Goal: Information Seeking & Learning: Learn about a topic

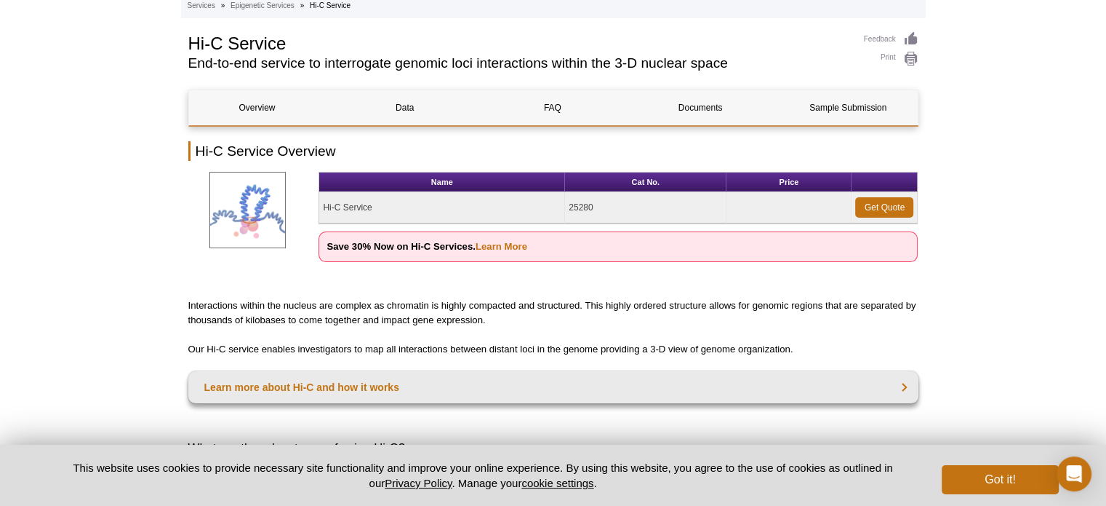
scroll to position [80, 0]
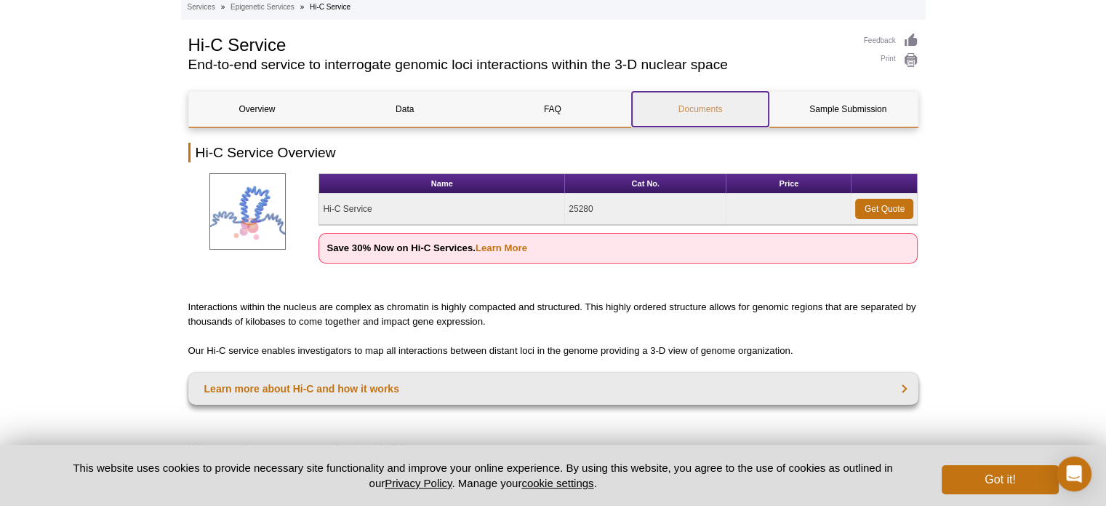
click at [690, 111] on link "Documents" at bounding box center [700, 109] width 137 height 35
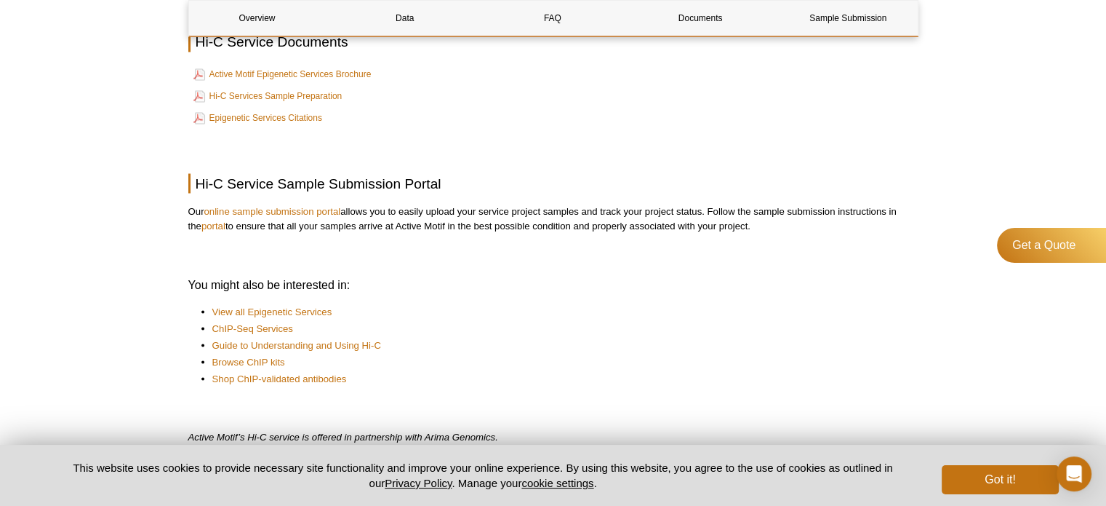
scroll to position [2584, 0]
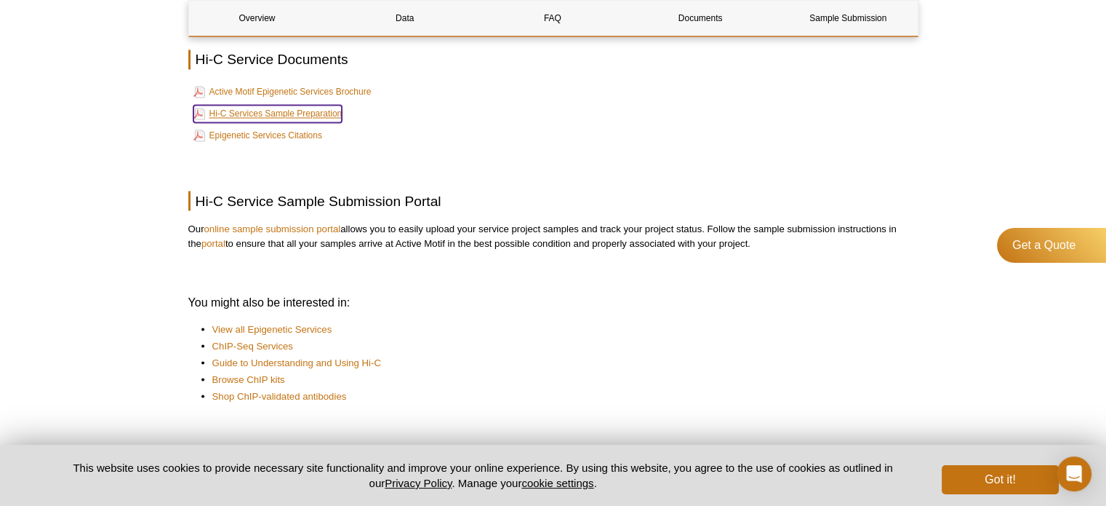
click at [300, 110] on link "Hi-C Services Sample Preparation" at bounding box center [268, 113] width 149 height 17
click at [283, 92] on link "Active Motif Epigenetic Services Brochure" at bounding box center [283, 91] width 178 height 17
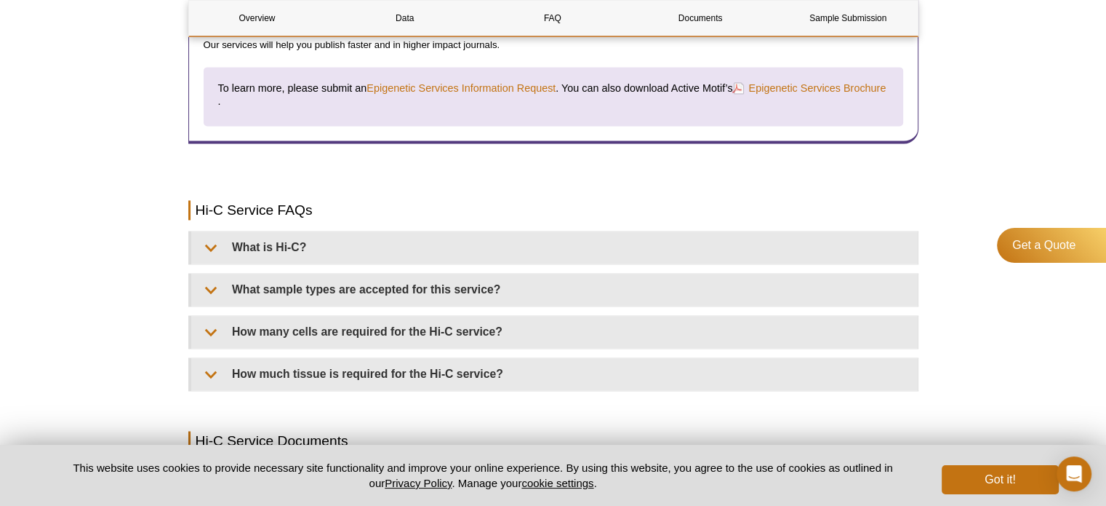
scroll to position [2335, 0]
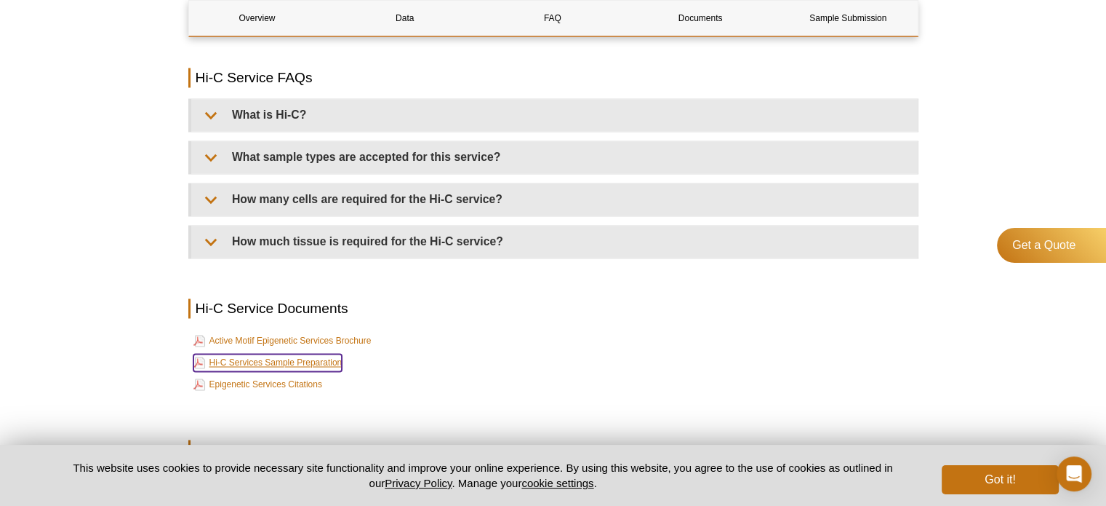
click at [262, 354] on link "Hi-C Services Sample Preparation" at bounding box center [268, 362] width 149 height 17
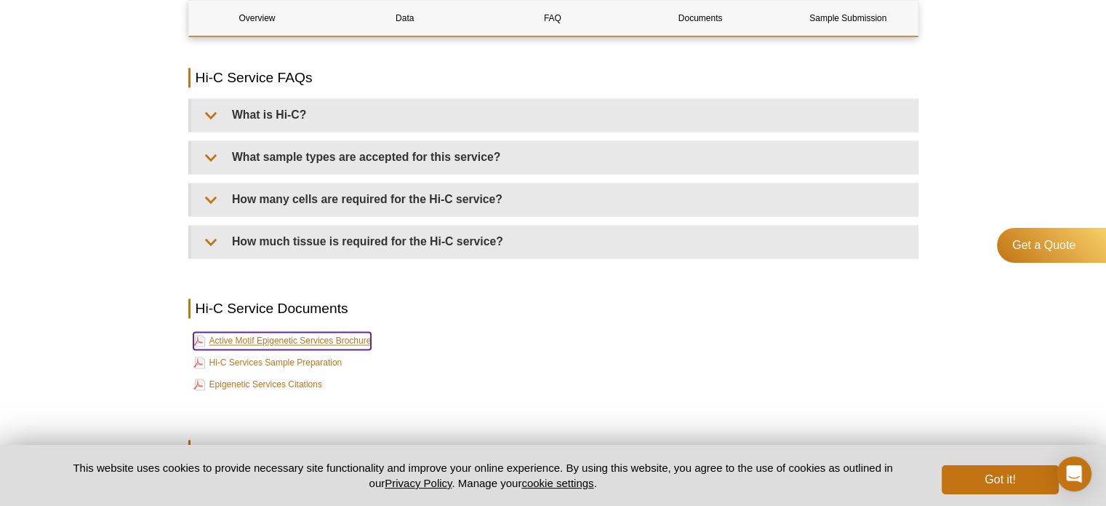
click at [311, 335] on link "Active Motif Epigenetic Services Brochure" at bounding box center [283, 340] width 178 height 17
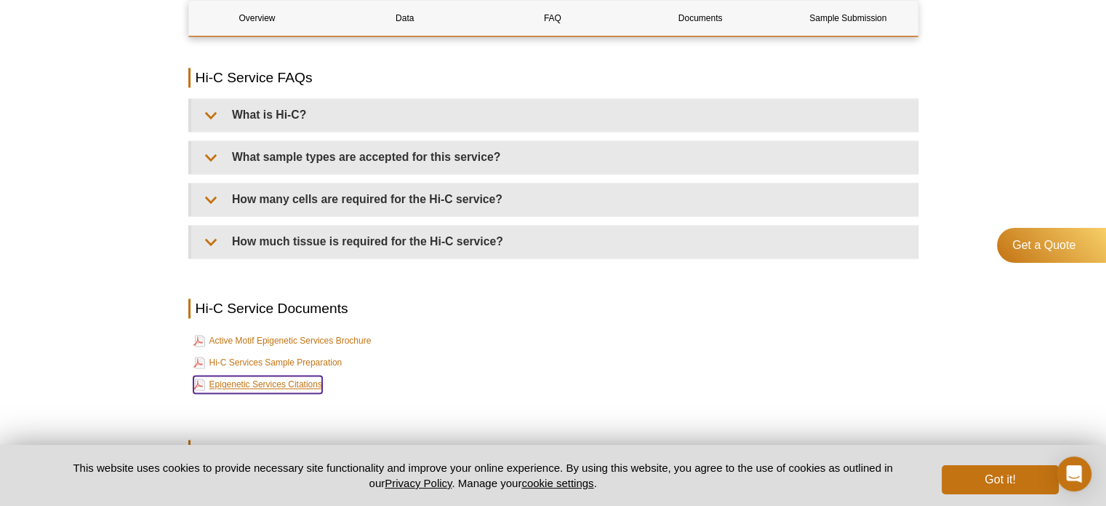
click at [295, 375] on link "Epigenetic Services Citations" at bounding box center [258, 383] width 129 height 17
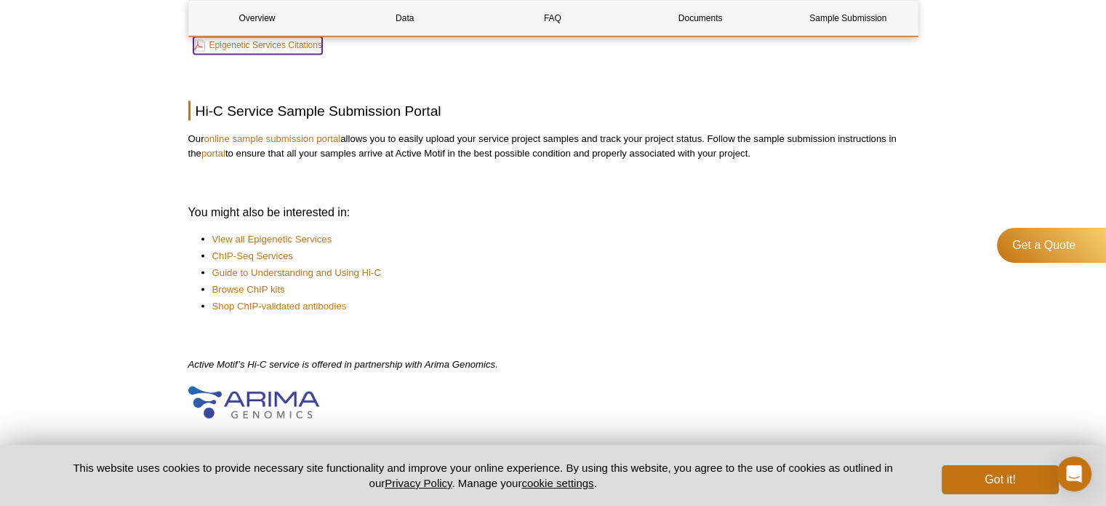
scroll to position [2772, 0]
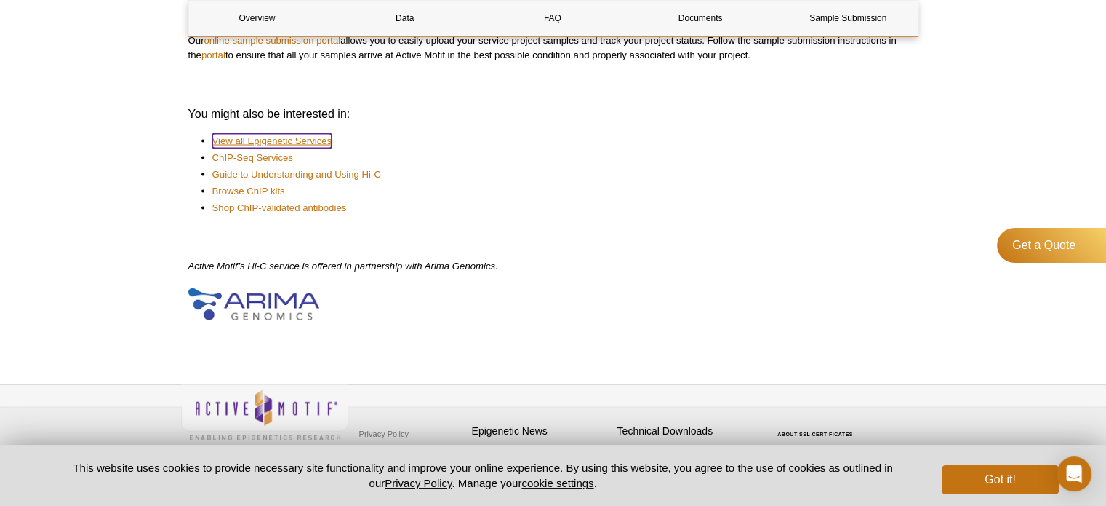
click at [252, 136] on link "View all Epigenetic Services" at bounding box center [272, 141] width 120 height 15
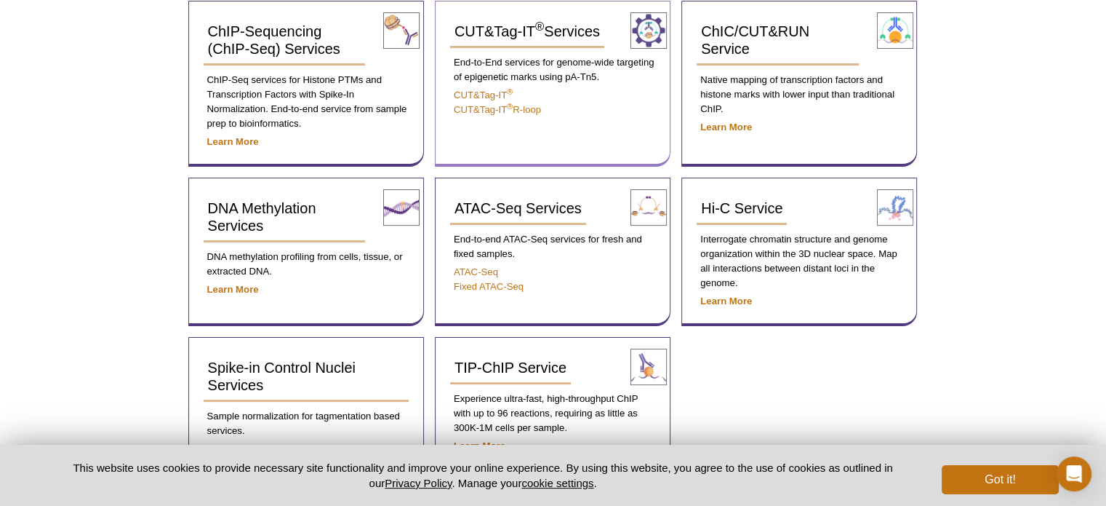
scroll to position [436, 0]
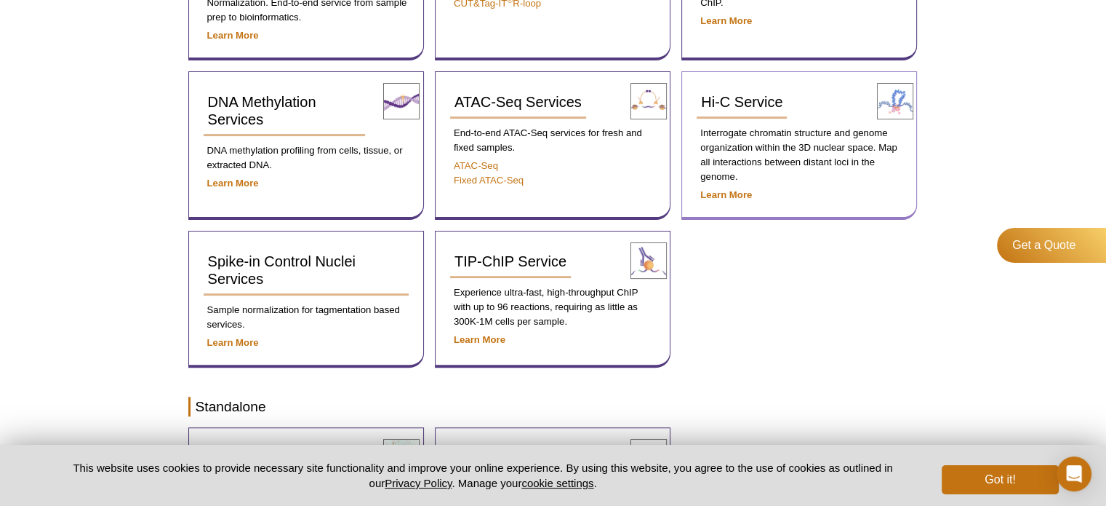
click at [904, 95] on img at bounding box center [895, 101] width 36 height 36
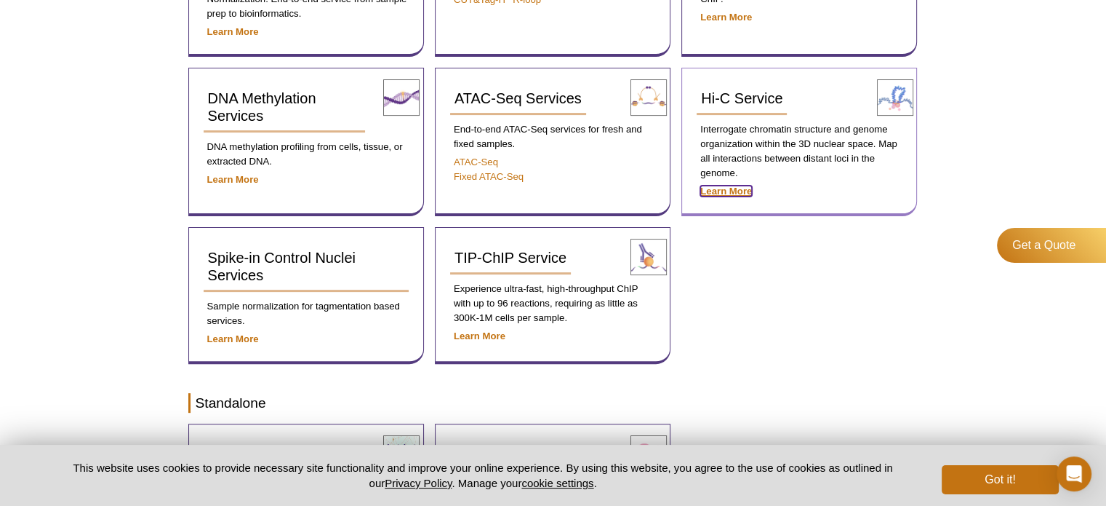
click at [729, 191] on strong "Learn More" at bounding box center [727, 191] width 52 height 11
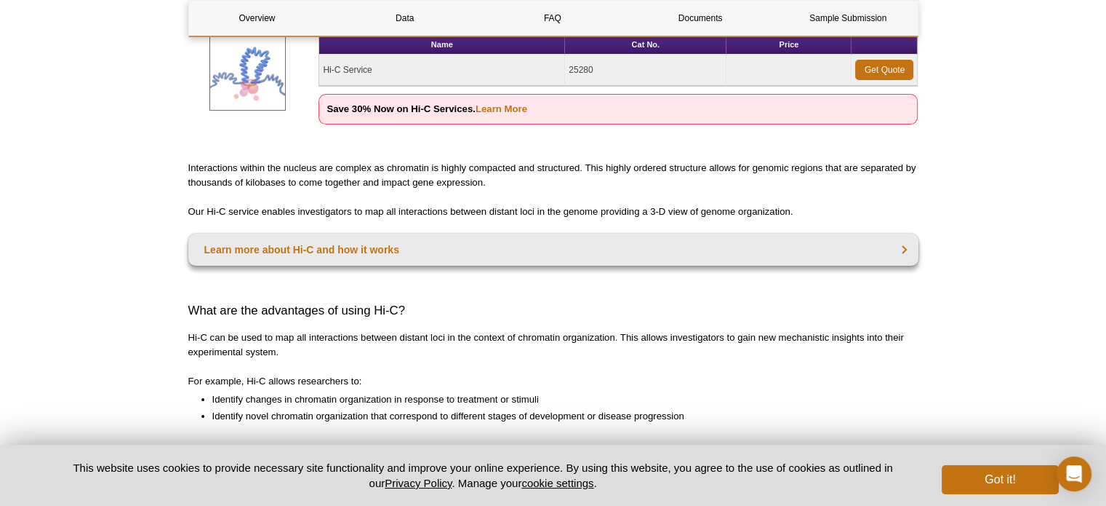
click at [251, 89] on img at bounding box center [248, 72] width 76 height 76
click at [513, 112] on link "Learn More" at bounding box center [502, 108] width 52 height 11
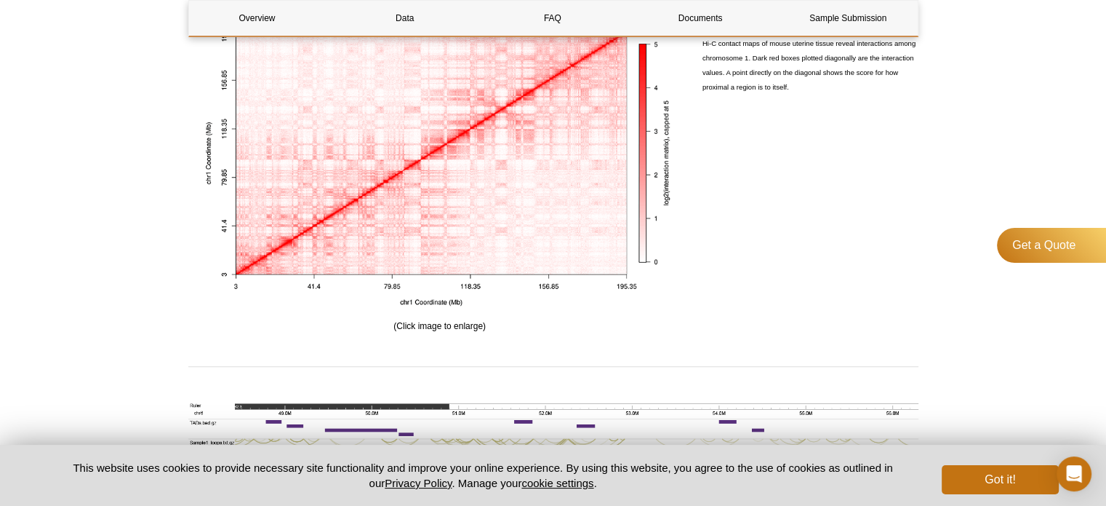
scroll to position [1382, 0]
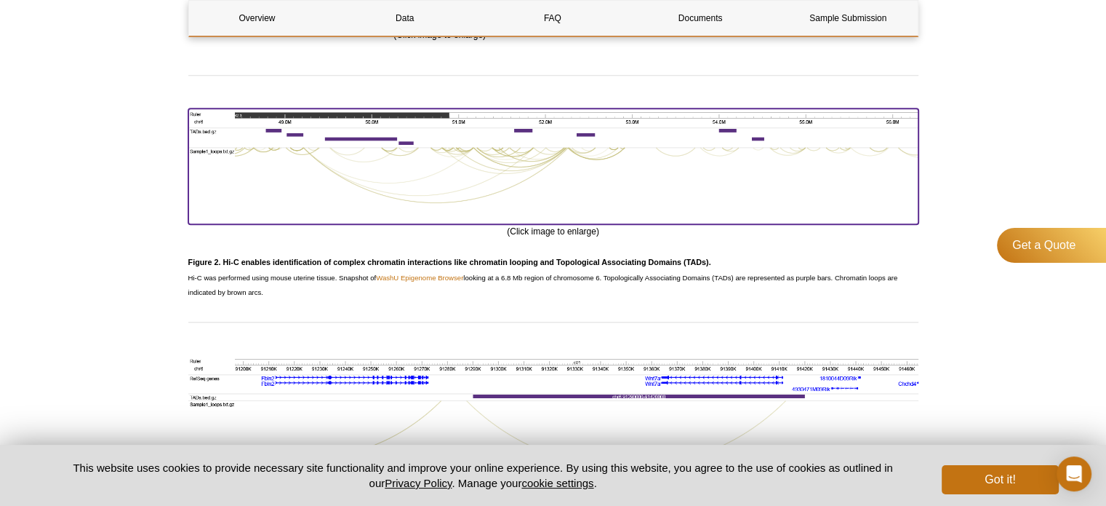
drag, startPoint x: 478, startPoint y: 178, endPoint x: 386, endPoint y: 156, distance: 94.9
click at [386, 156] on img at bounding box center [553, 163] width 730 height 111
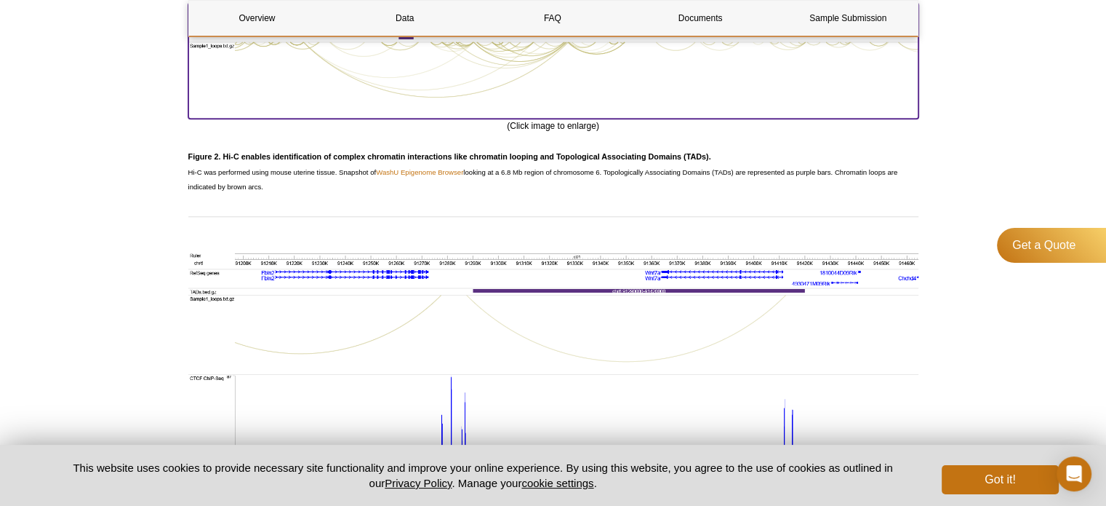
scroll to position [1600, 0]
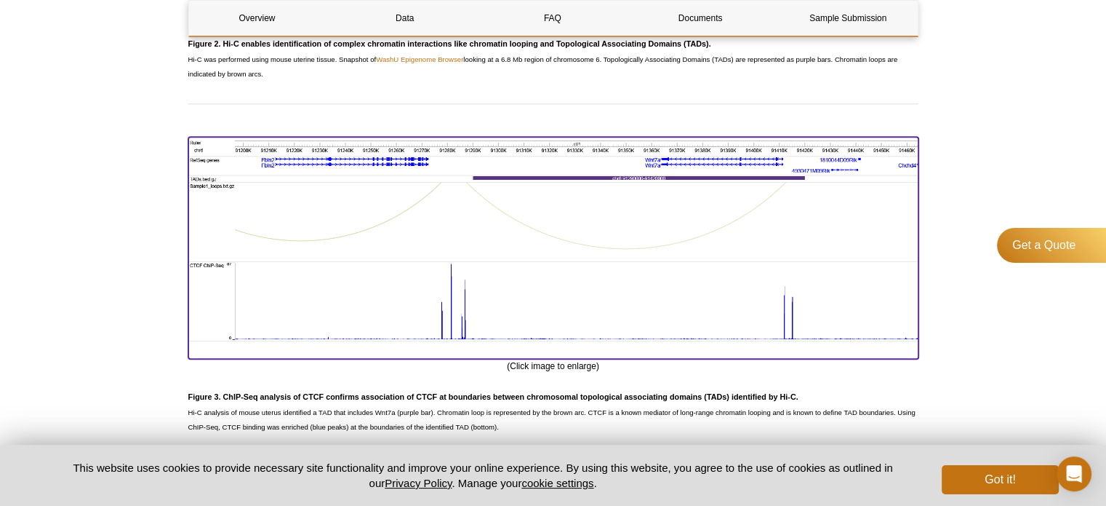
click at [544, 191] on img at bounding box center [553, 246] width 730 height 218
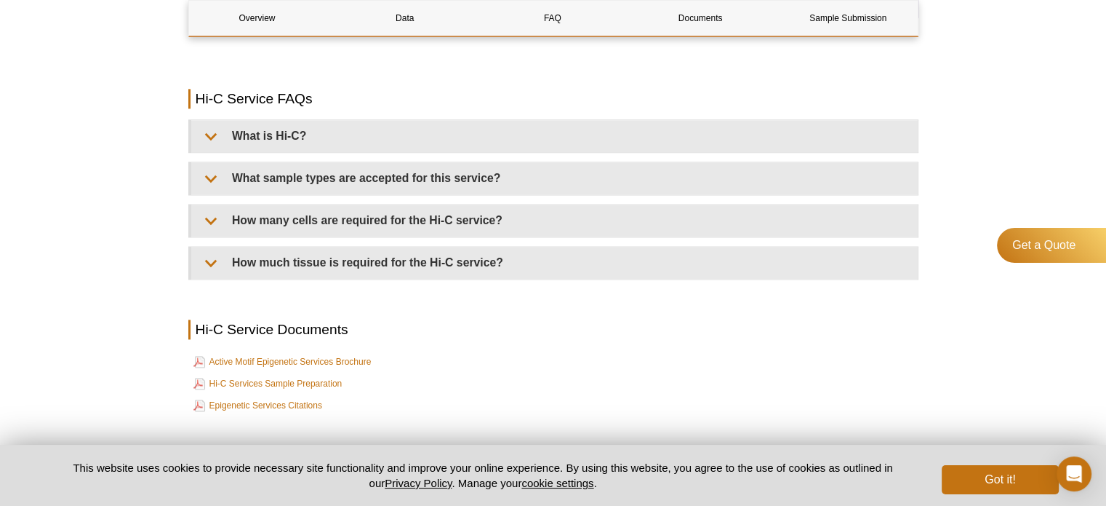
scroll to position [2037, 0]
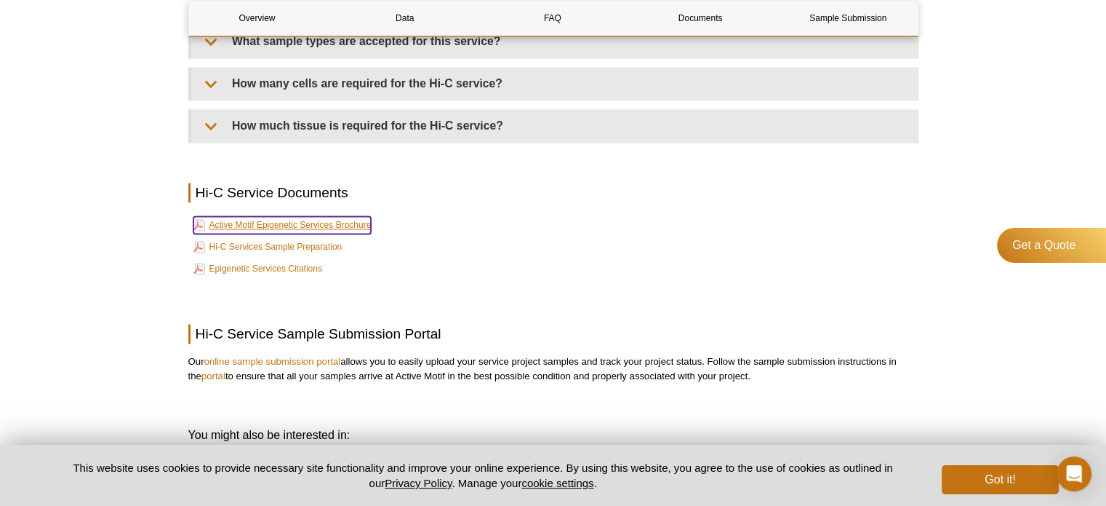
click at [271, 216] on link "Active Motif Epigenetic Services Brochure" at bounding box center [283, 224] width 178 height 17
click at [295, 238] on link "Hi-C Services Sample Preparation" at bounding box center [268, 246] width 149 height 17
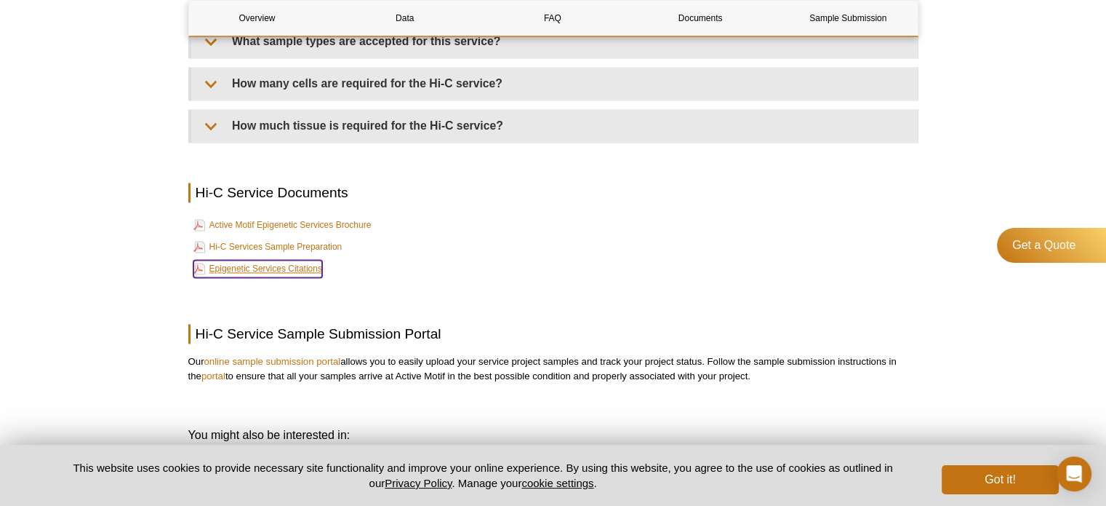
click at [260, 260] on link "Epigenetic Services Citations" at bounding box center [258, 268] width 129 height 17
